Goal: Information Seeking & Learning: Learn about a topic

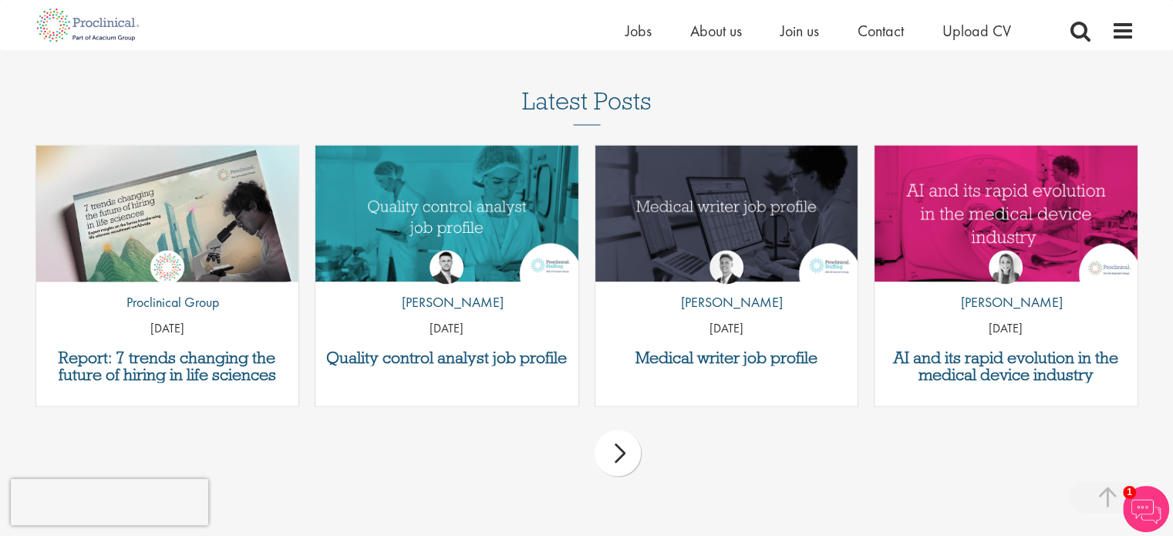
scroll to position [2699, 0]
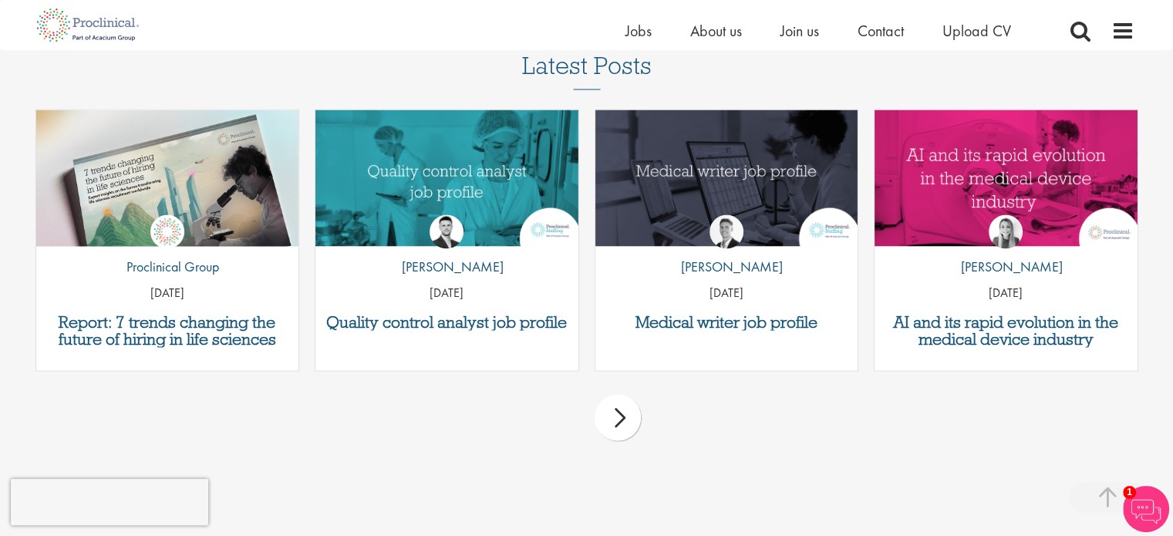
click at [616, 427] on div "next" at bounding box center [618, 417] width 46 height 46
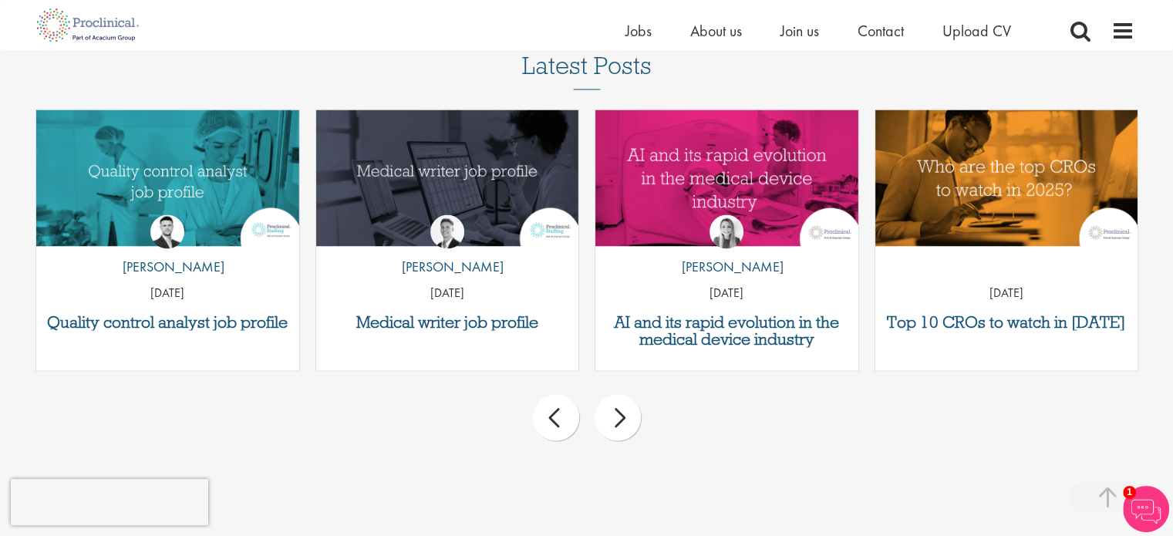
click at [611, 427] on div "next" at bounding box center [618, 417] width 46 height 46
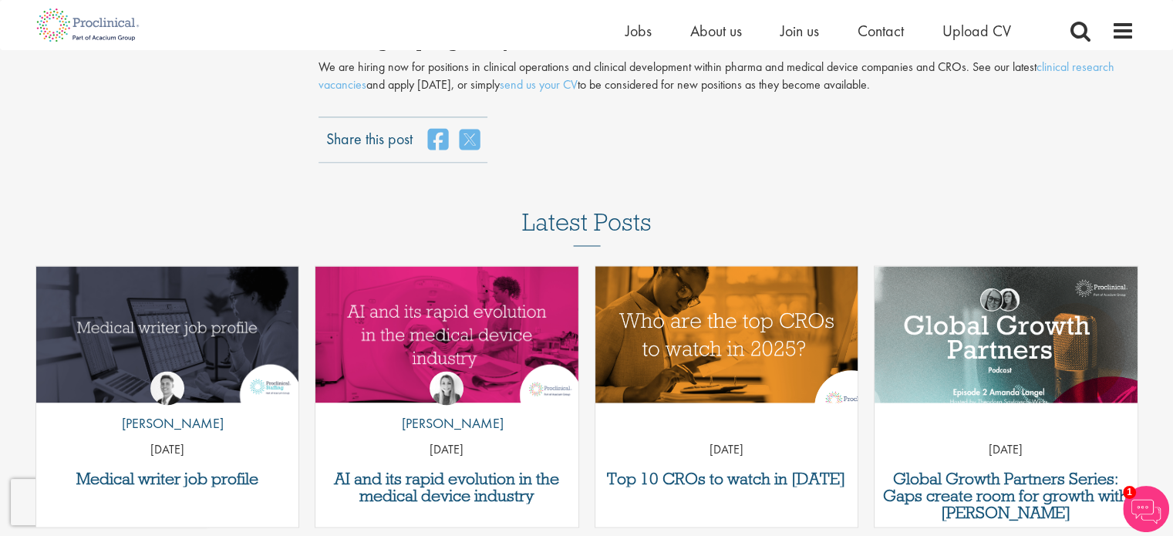
scroll to position [2545, 0]
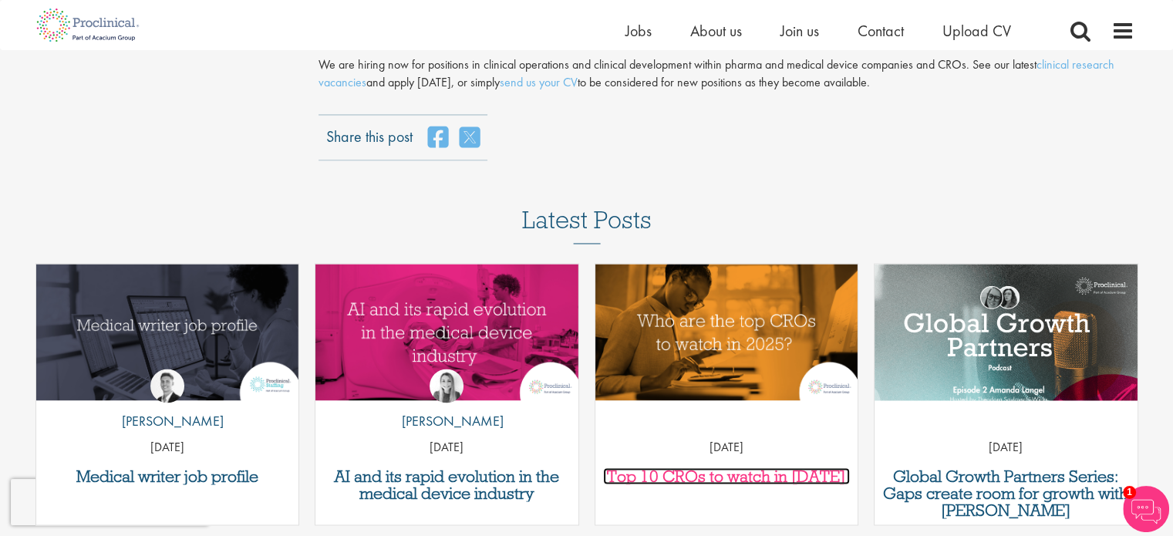
click at [743, 473] on h3 "Top 10 CROs to watch in [DATE]" at bounding box center [727, 475] width 248 height 17
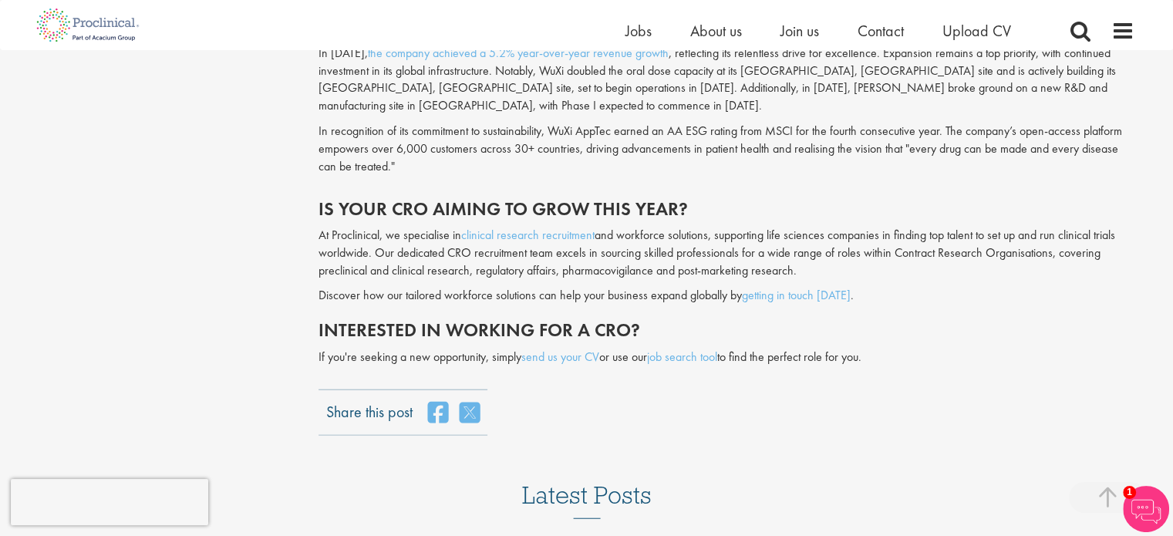
scroll to position [3724, 0]
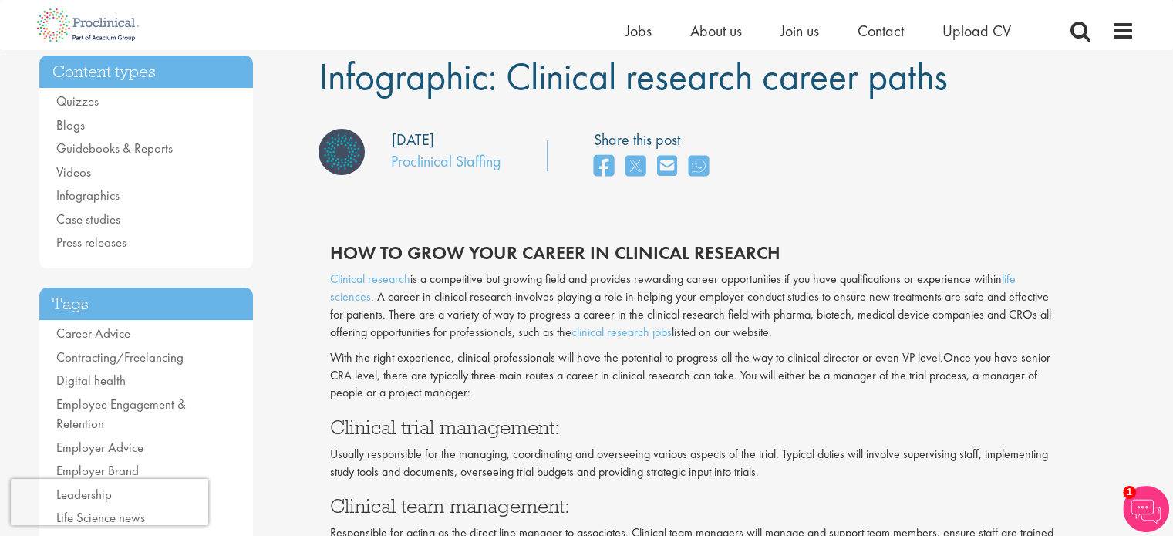
scroll to position [154, 0]
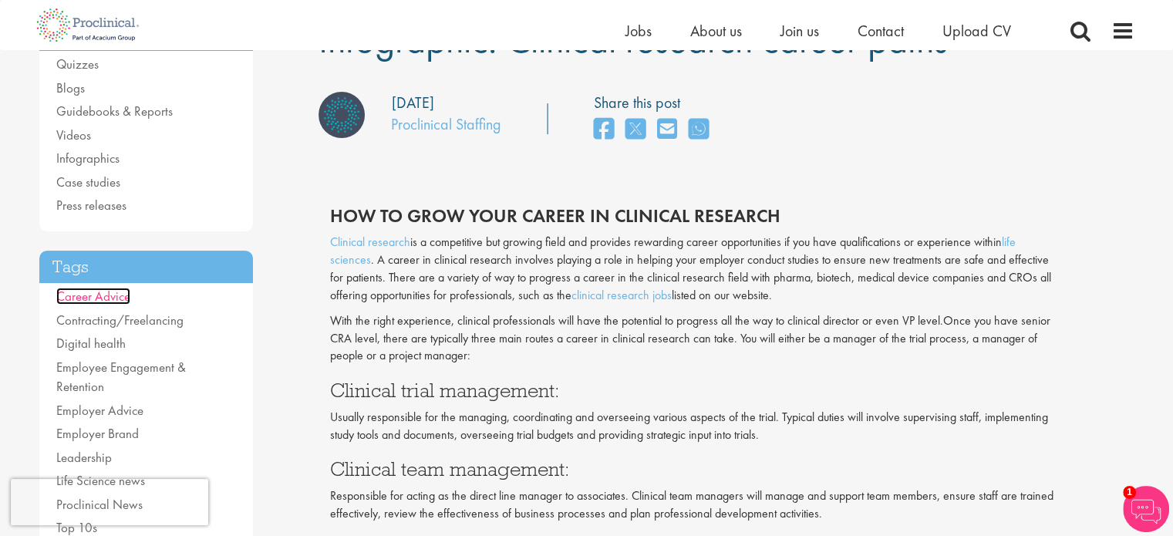
click at [123, 289] on link "Career Advice" at bounding box center [93, 296] width 74 height 17
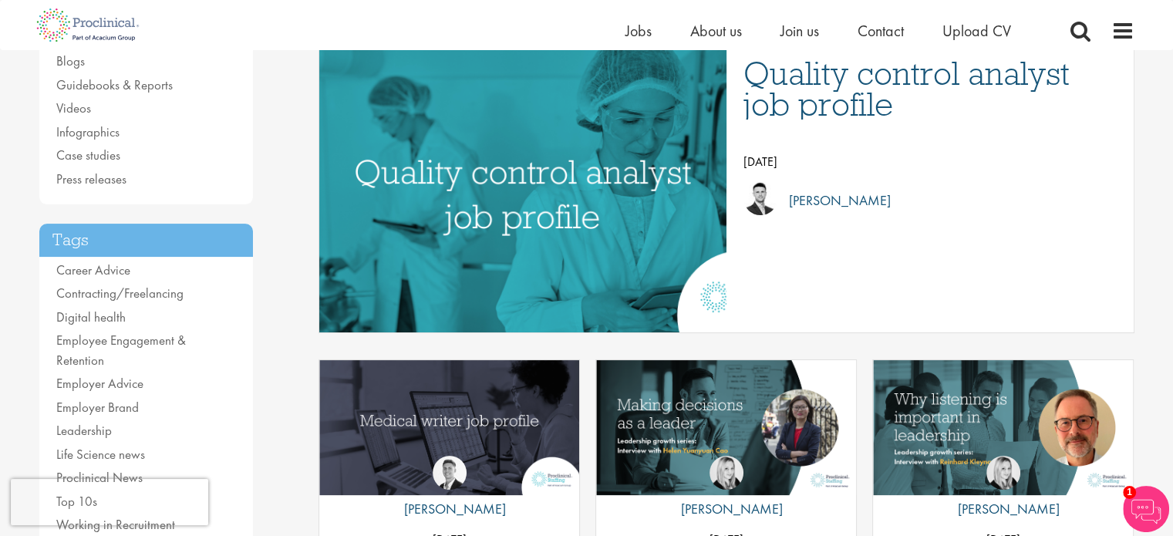
scroll to position [231, 0]
